Goal: Task Accomplishment & Management: Use online tool/utility

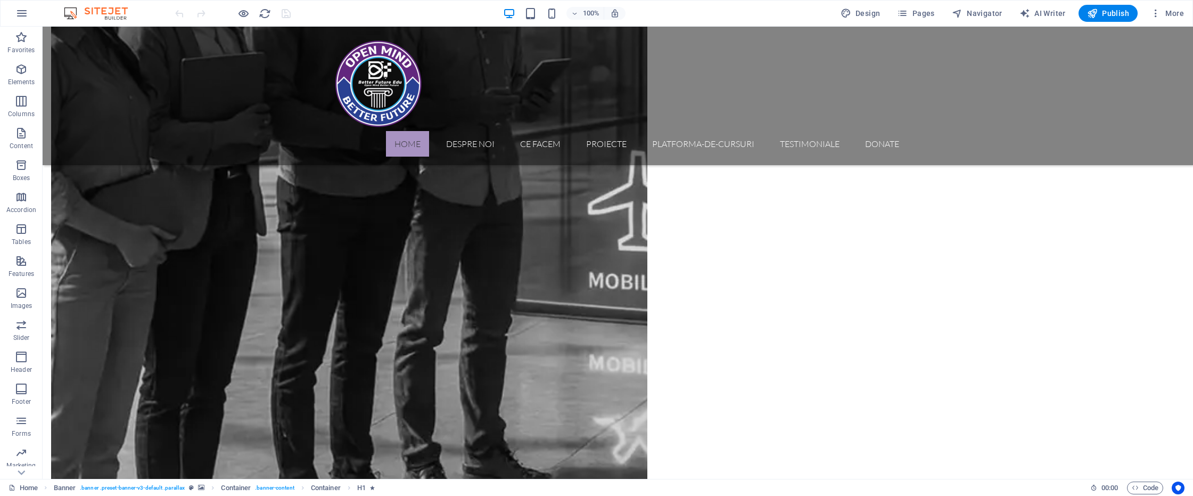
scroll to position [3136, 0]
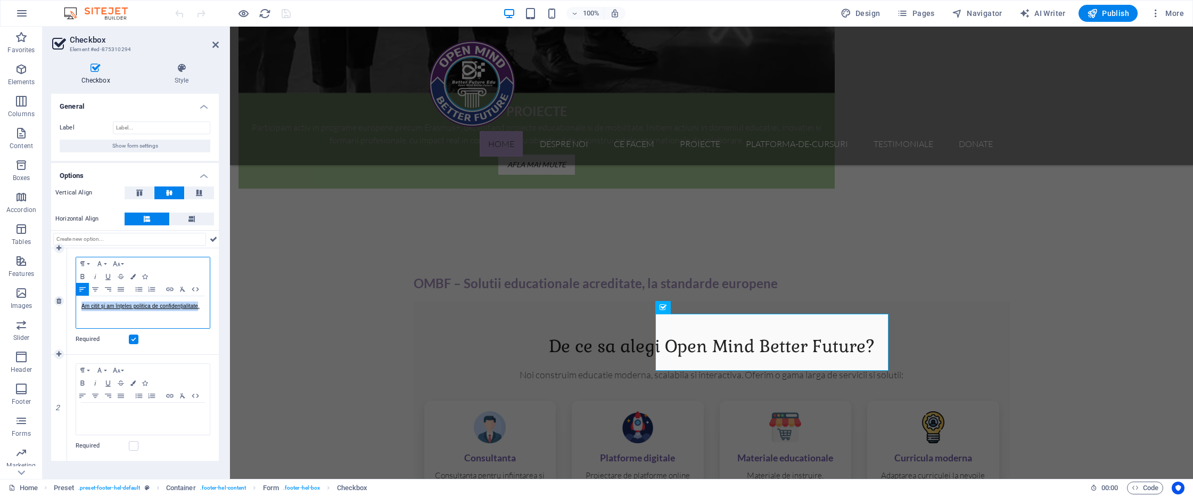
drag, startPoint x: 197, startPoint y: 304, endPoint x: 72, endPoint y: 291, distance: 125.8
click at [73, 291] on div "Paragraph Format Normal Heading 1 Heading 2 Heading 3 Heading 4 Heading 5 Headi…" at bounding box center [143, 301] width 152 height 106
click at [172, 285] on icon "button" at bounding box center [169, 289] width 13 height 9
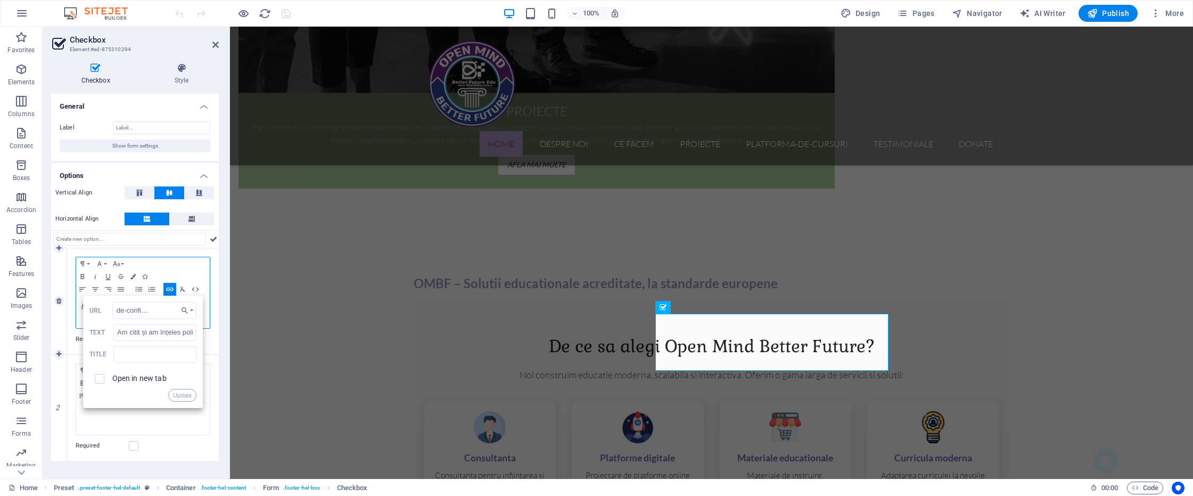
scroll to position [0, 0]
click at [197, 308] on div "/politica-de-confidentialitate URL Am citit și am înțeles politica de confidenț…" at bounding box center [143, 351] width 120 height 112
click at [189, 308] on icon "button" at bounding box center [184, 310] width 11 height 9
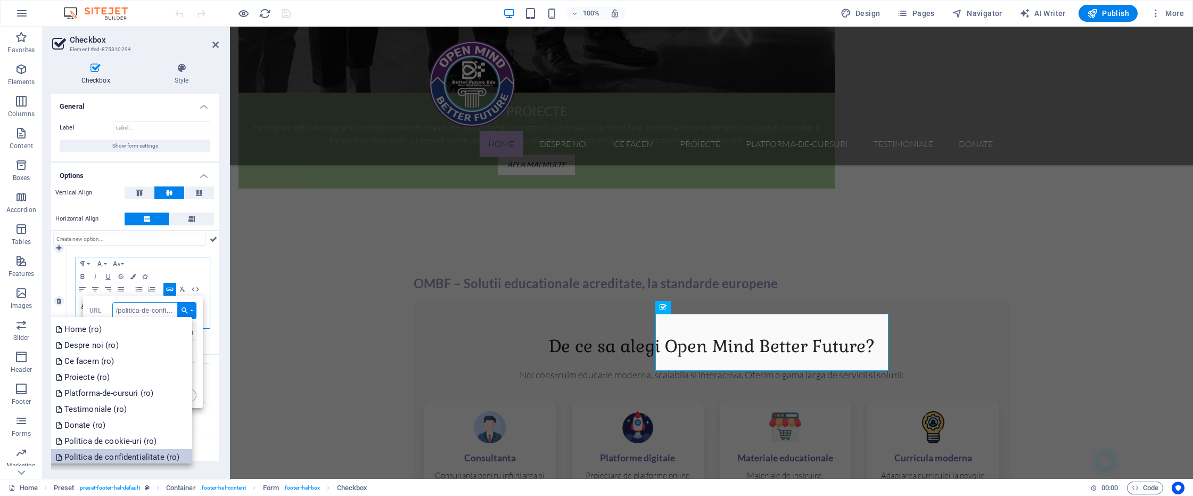
click at [151, 452] on p "Politica de confidentialitate (ro)" at bounding box center [119, 457] width 126 height 16
type input "/ro/politica-de-confidentialitate"
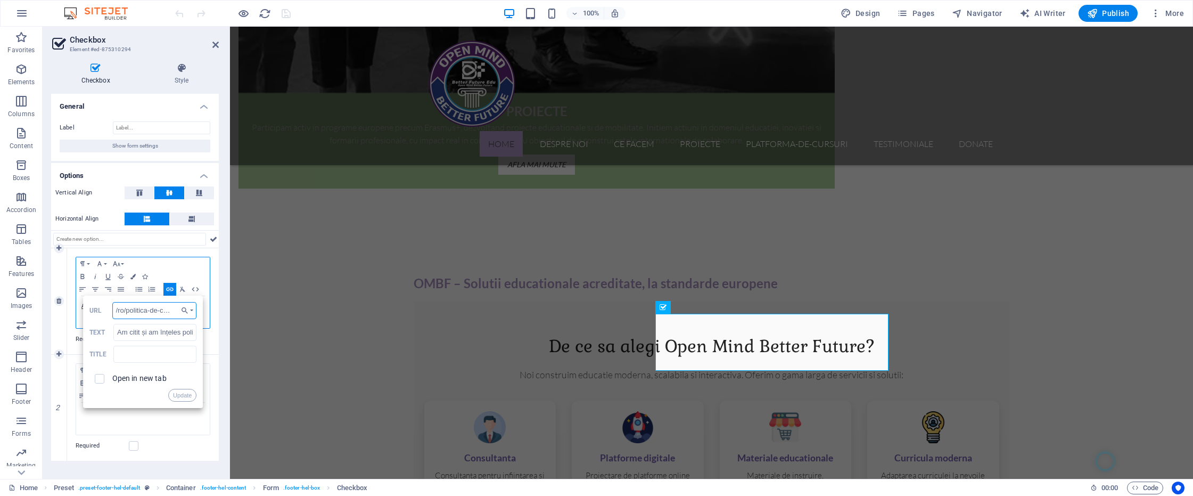
scroll to position [0, 33]
click at [188, 395] on button "Update" at bounding box center [182, 395] width 28 height 13
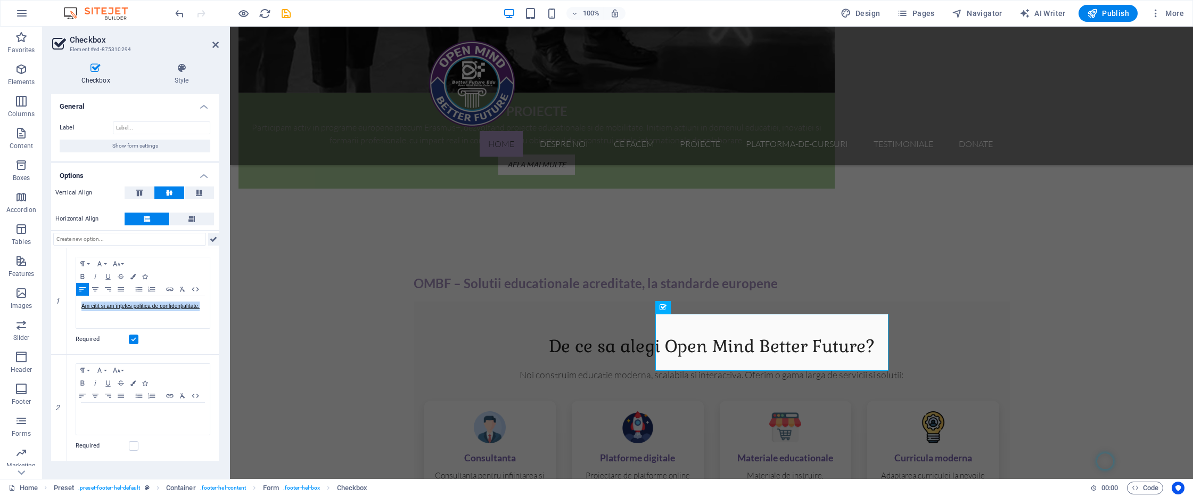
click at [214, 238] on icon at bounding box center [213, 239] width 7 height 13
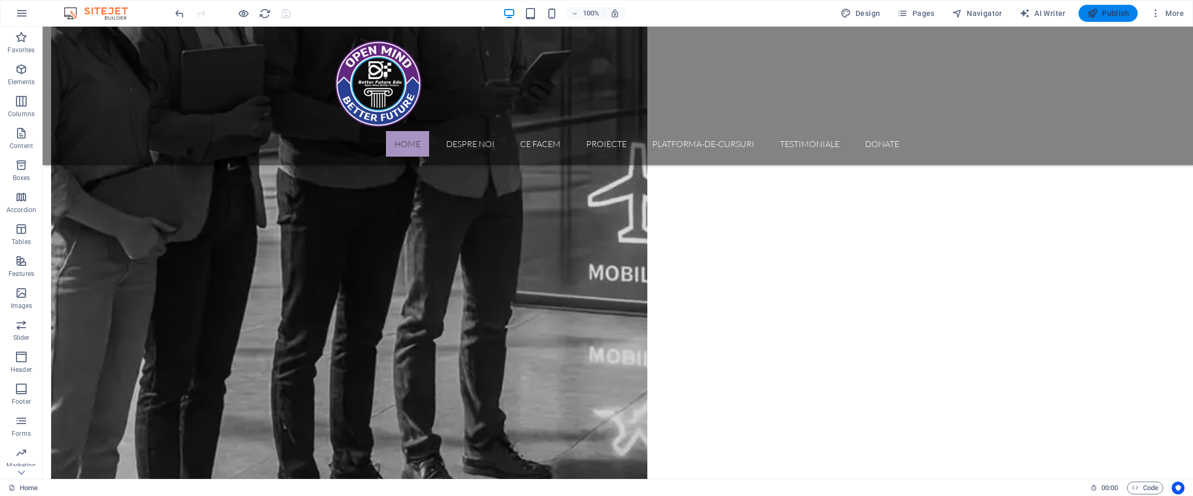
click at [1113, 18] on span "Publish" at bounding box center [1108, 13] width 42 height 11
